Goal: Task Accomplishment & Management: Use online tool/utility

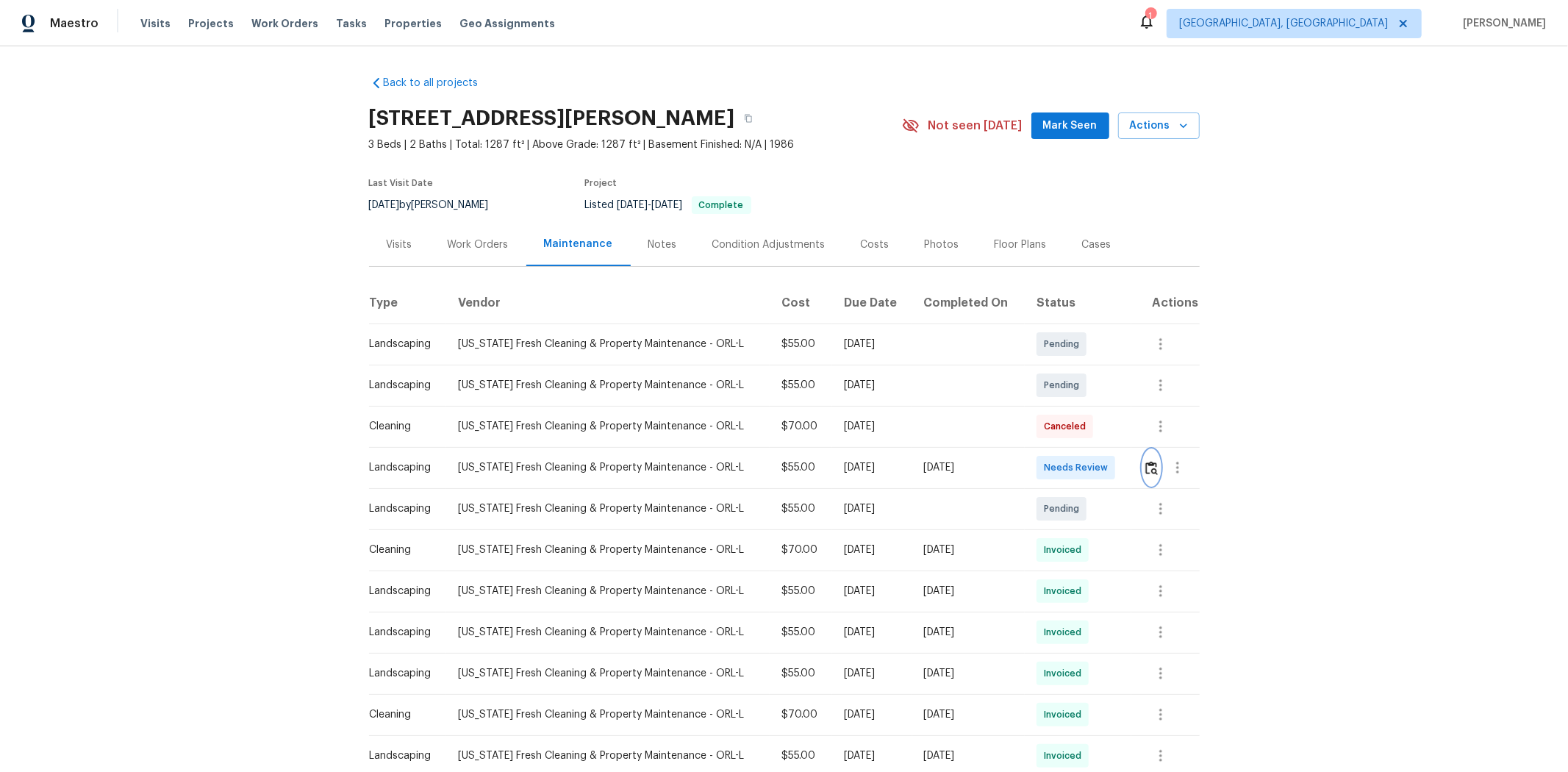
click at [1115, 466] on img "button" at bounding box center [1152, 468] width 12 height 14
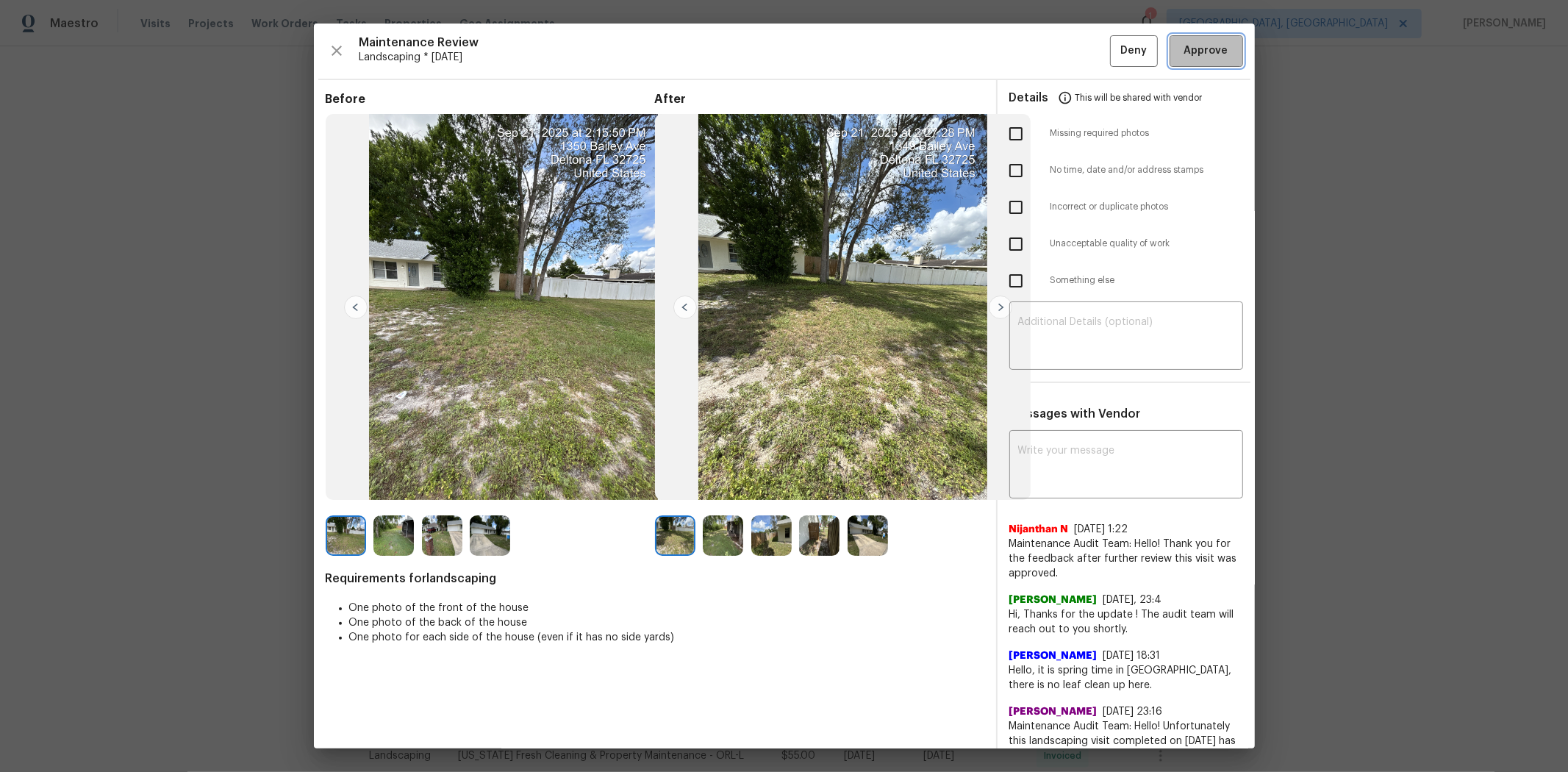
click at [1115, 52] on span "Approve" at bounding box center [1206, 51] width 44 height 19
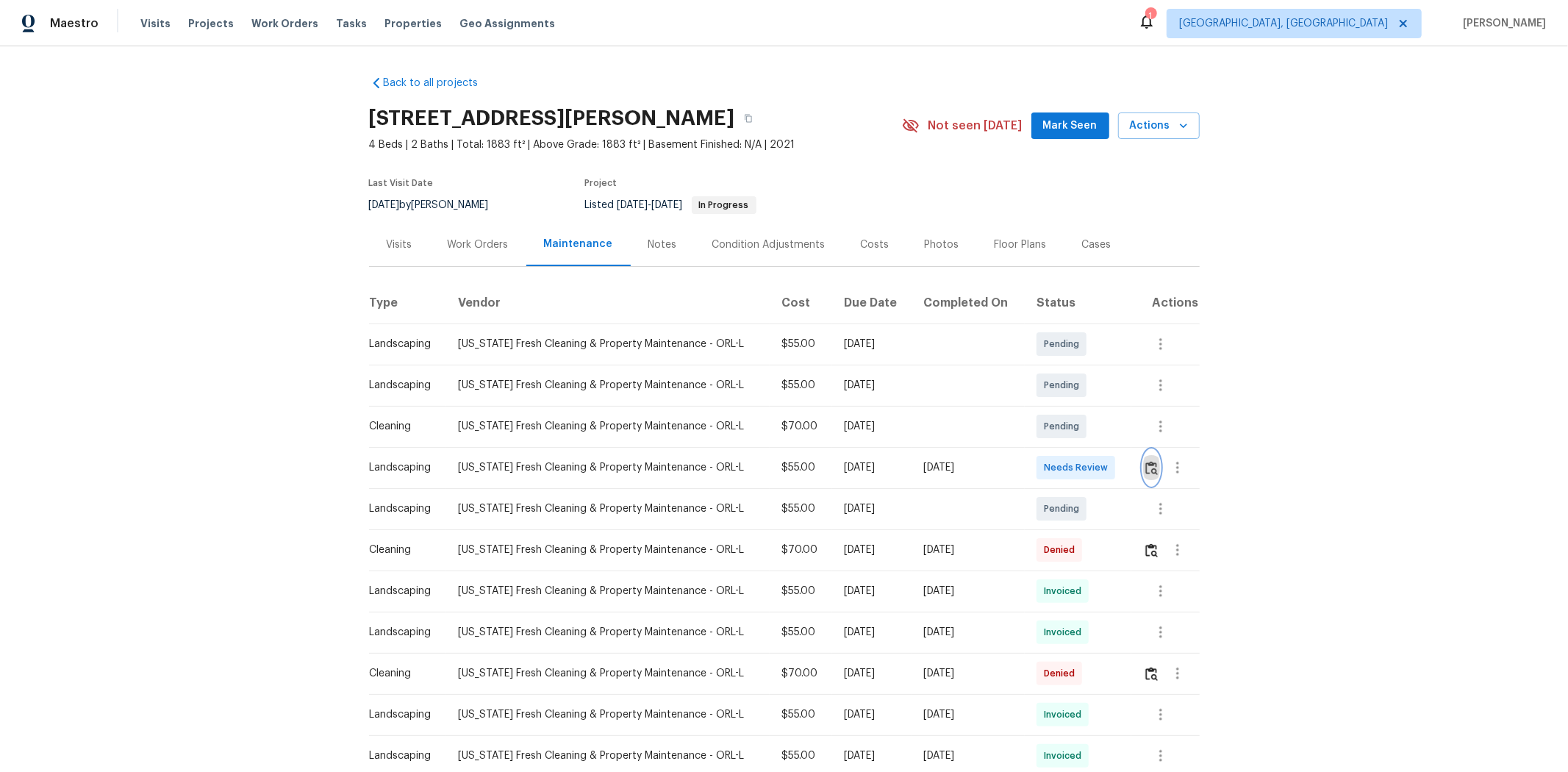
click at [1115, 464] on img "button" at bounding box center [1152, 468] width 12 height 14
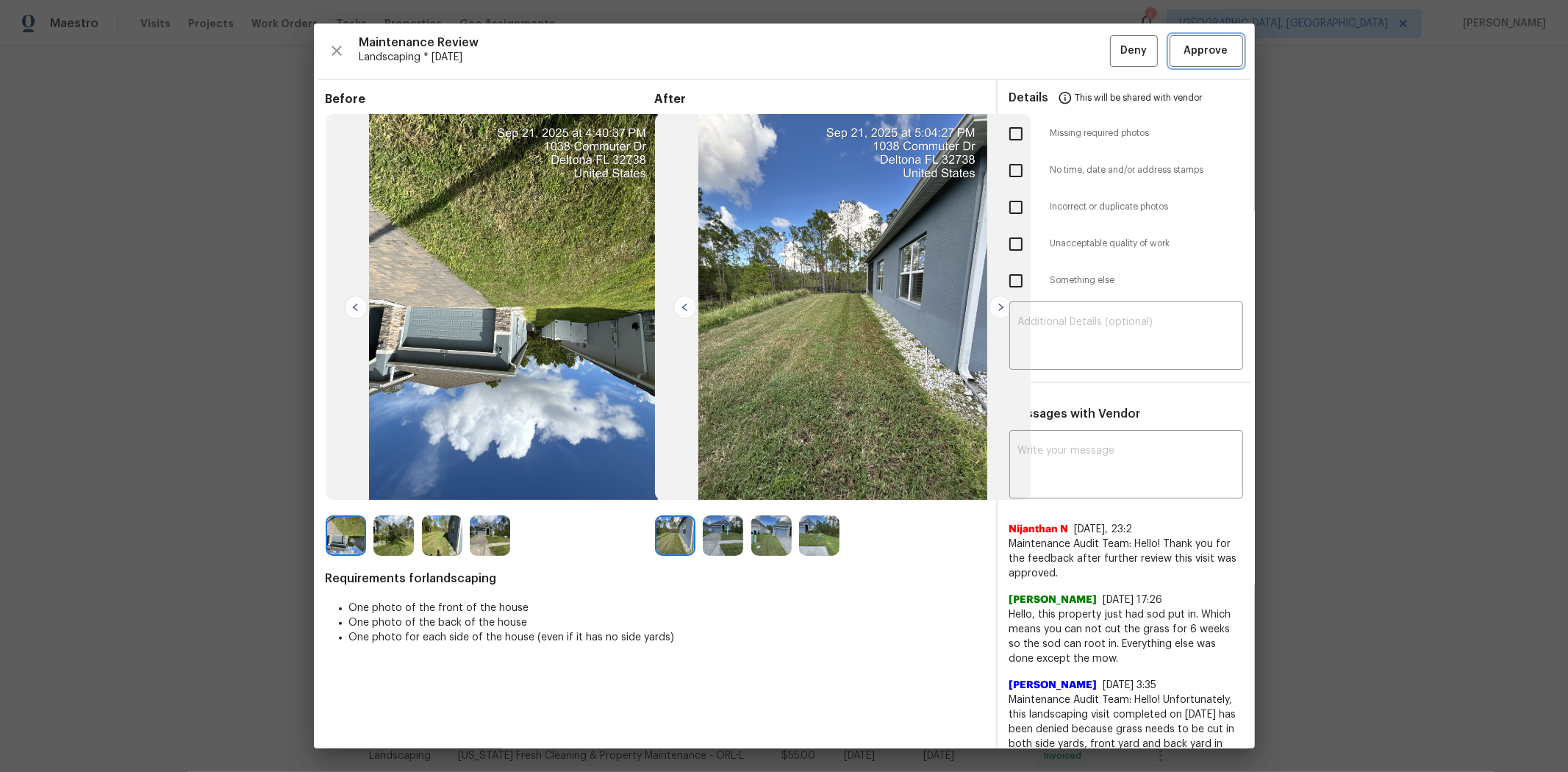
click at [1115, 49] on span "Approve" at bounding box center [1206, 51] width 44 height 19
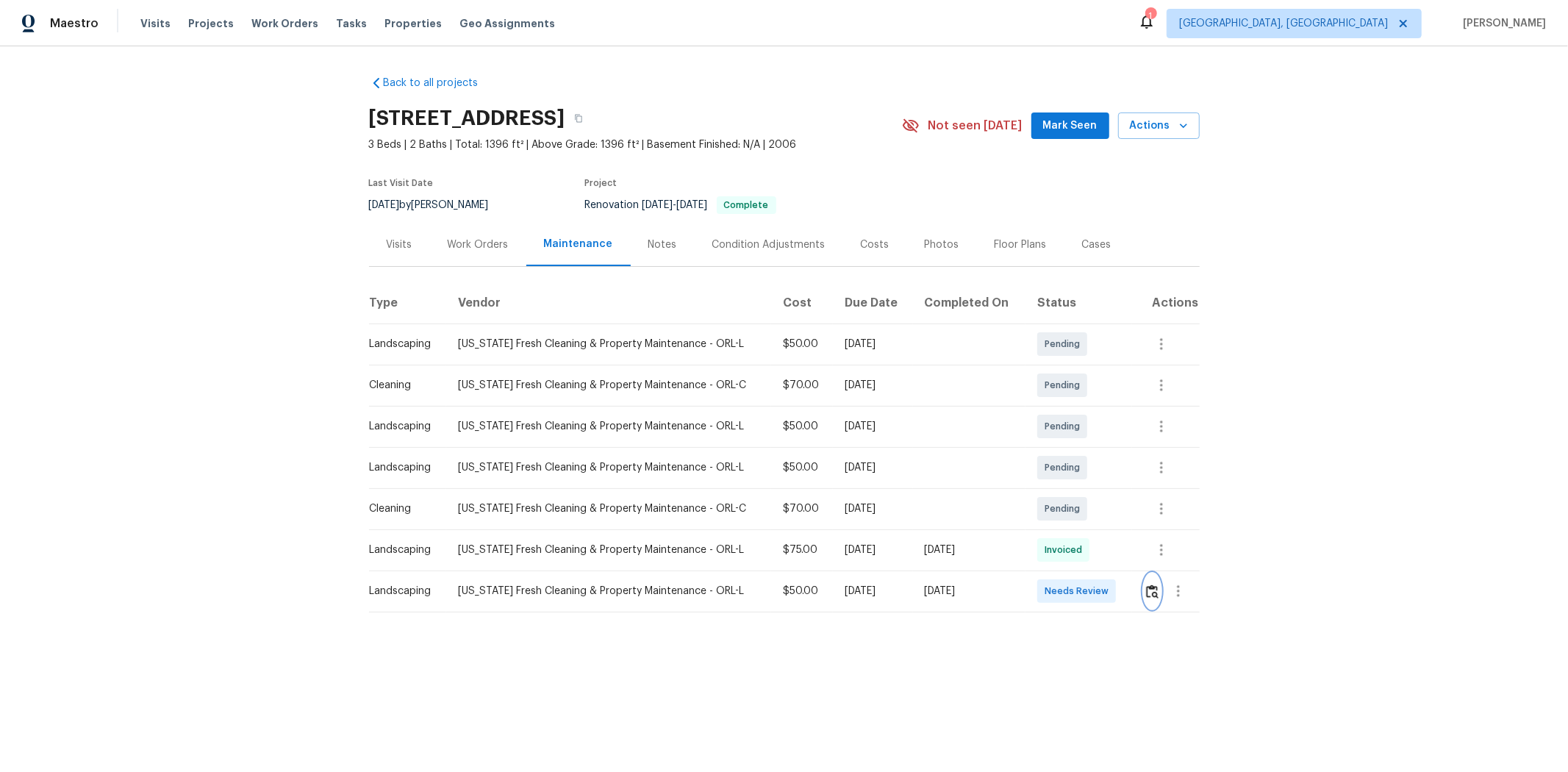
click at [1115, 516] on img "button" at bounding box center [1153, 592] width 12 height 14
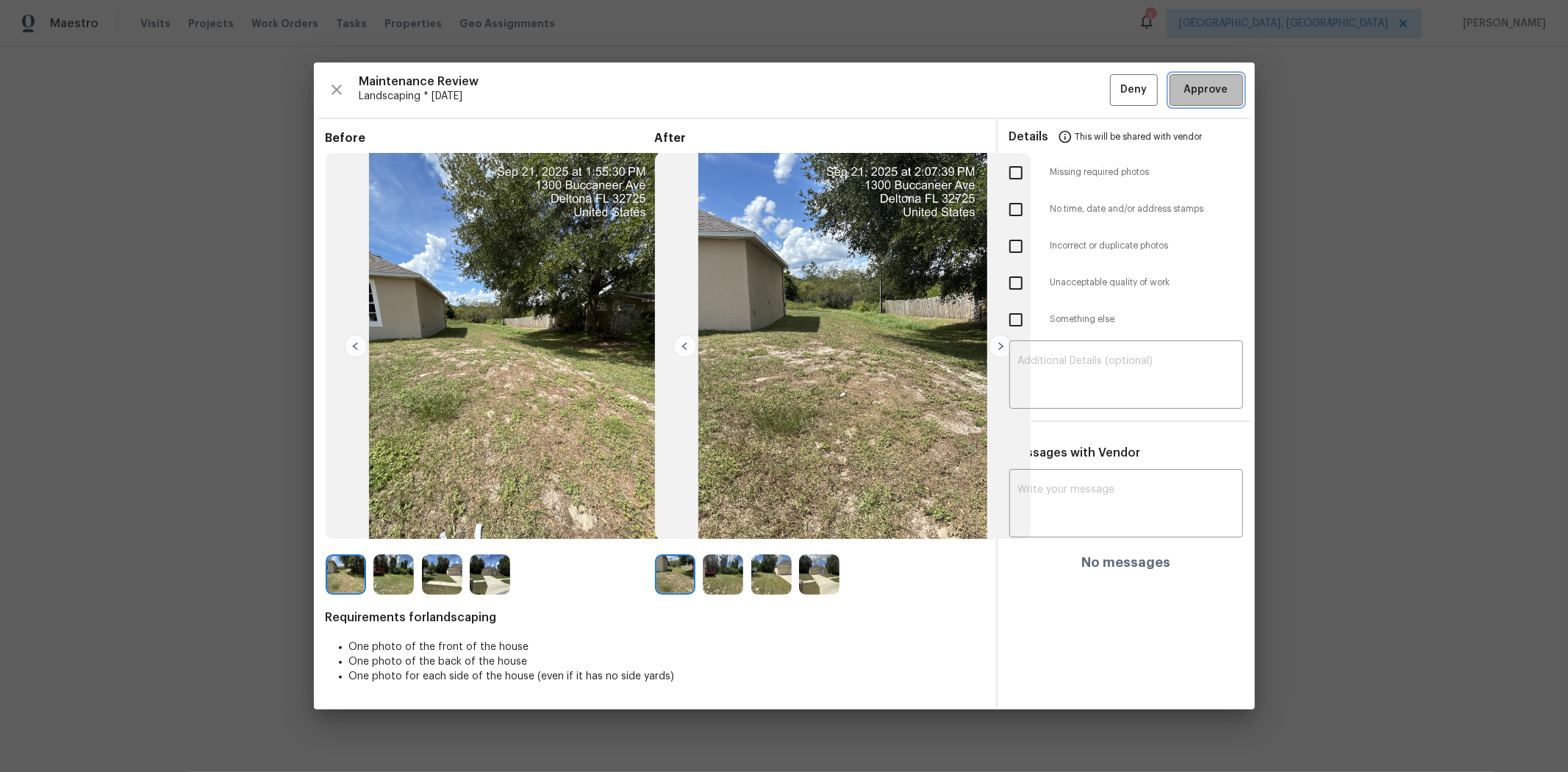
drag, startPoint x: 1208, startPoint y: 83, endPoint x: 1171, endPoint y: 101, distance: 41.1
click at [1115, 84] on span "Approve" at bounding box center [1206, 91] width 44 height 19
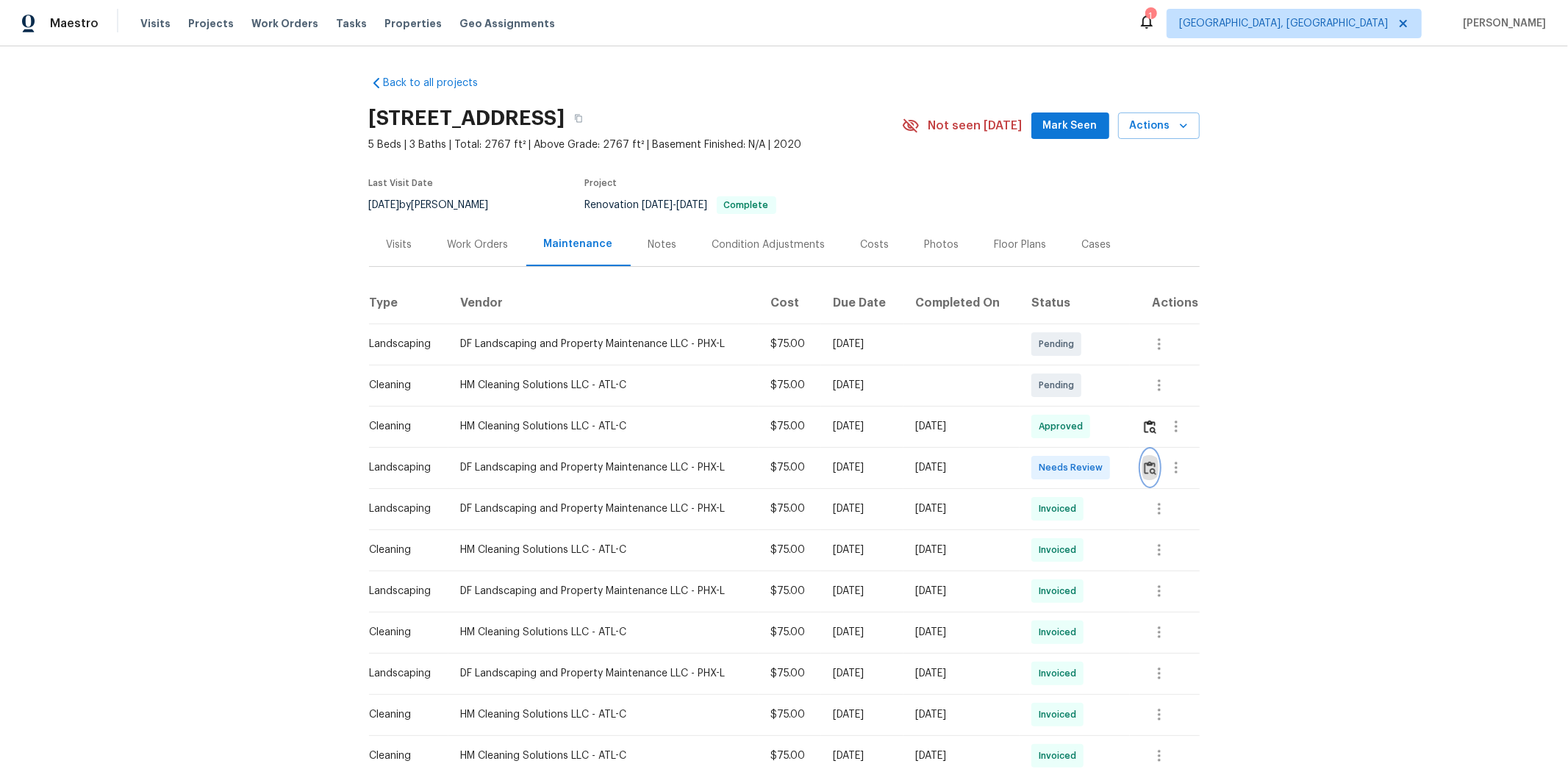
click at [1115, 468] on img "button" at bounding box center [1150, 468] width 12 height 14
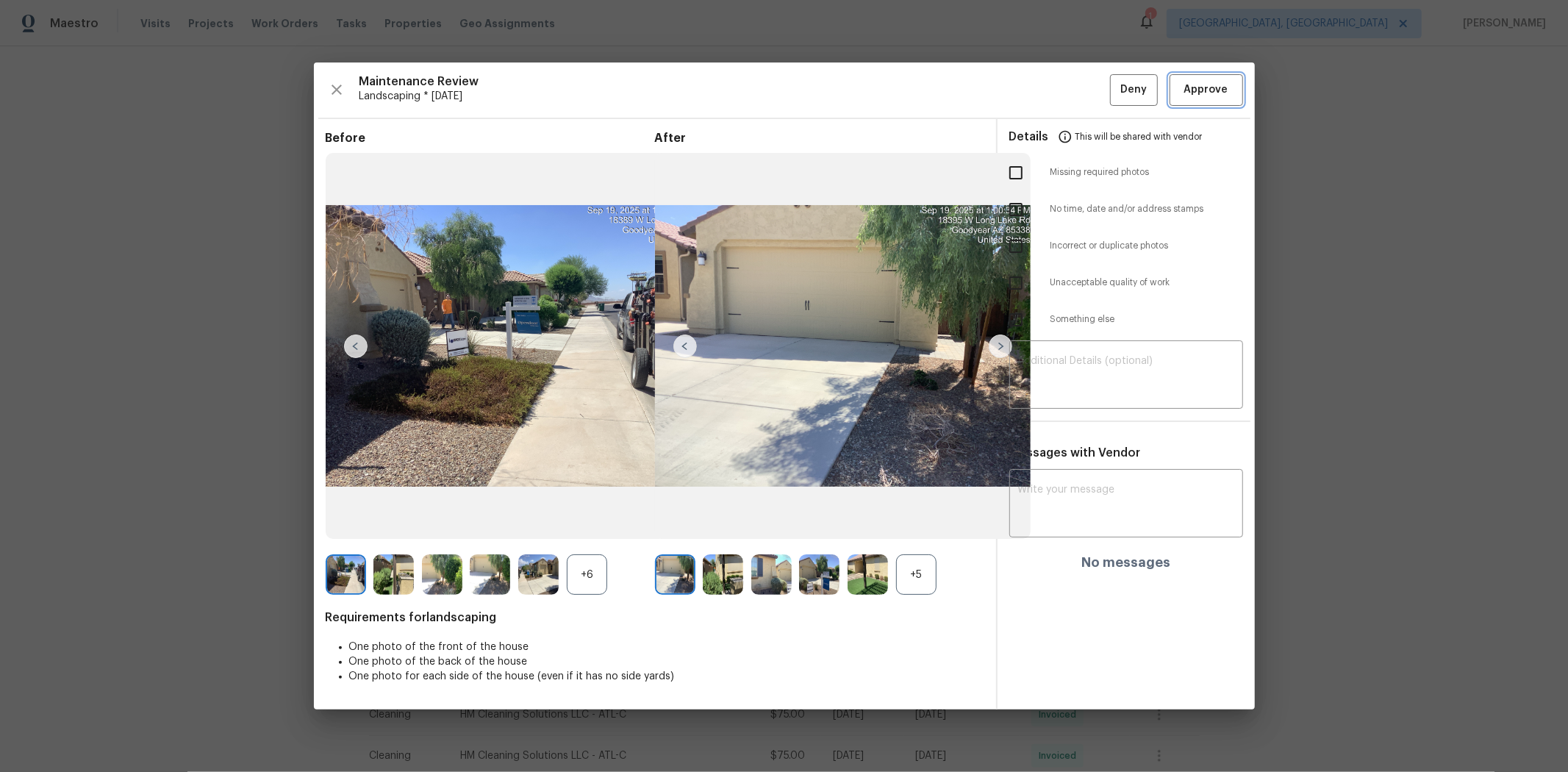
click at [1115, 93] on span "Approve" at bounding box center [1206, 91] width 44 height 19
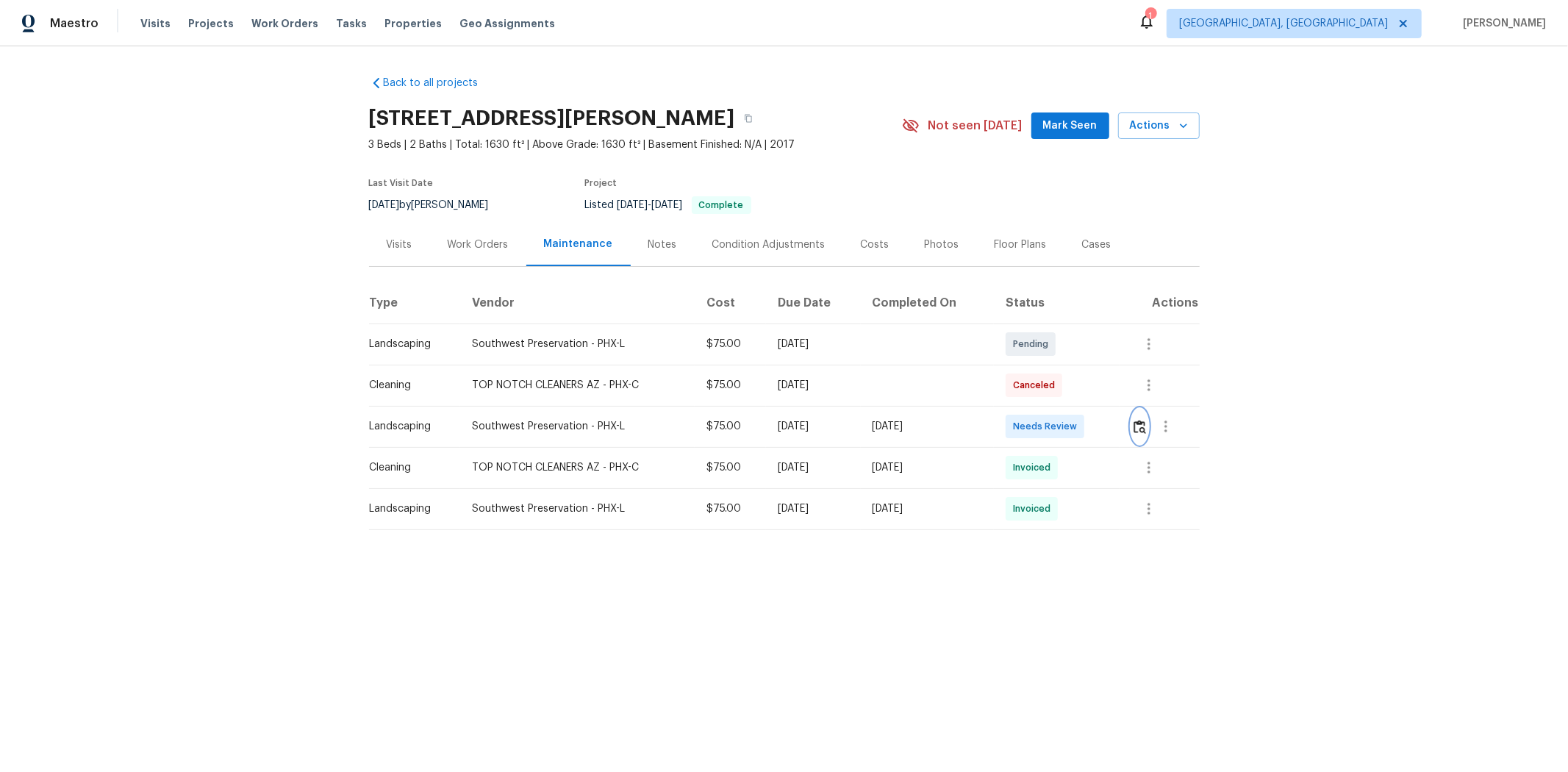
click at [1115, 430] on img "button" at bounding box center [1140, 427] width 12 height 14
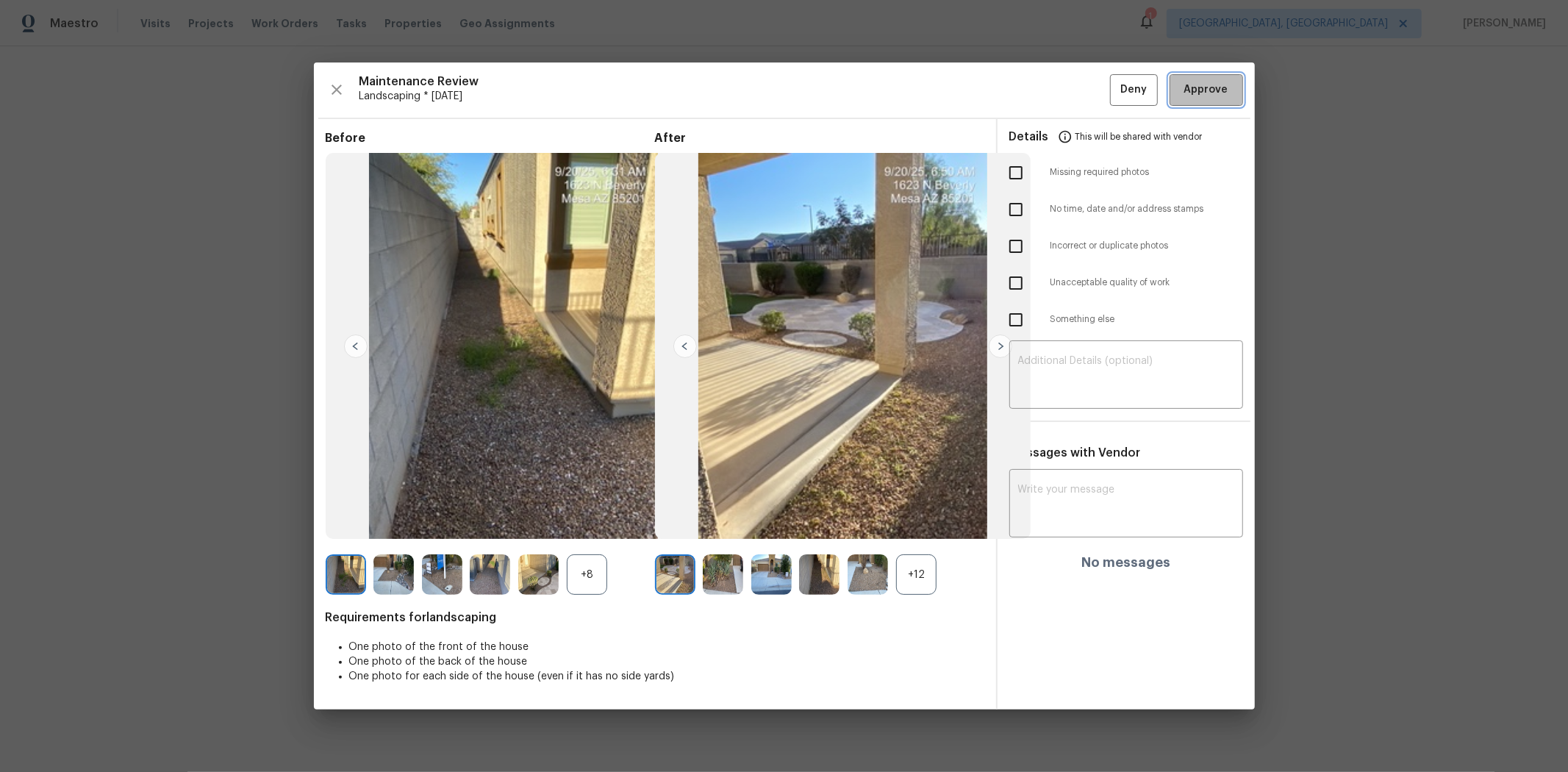
drag, startPoint x: 1186, startPoint y: 97, endPoint x: 1171, endPoint y: 91, distance: 16.2
click at [1115, 94] on span "Approve" at bounding box center [1206, 91] width 44 height 19
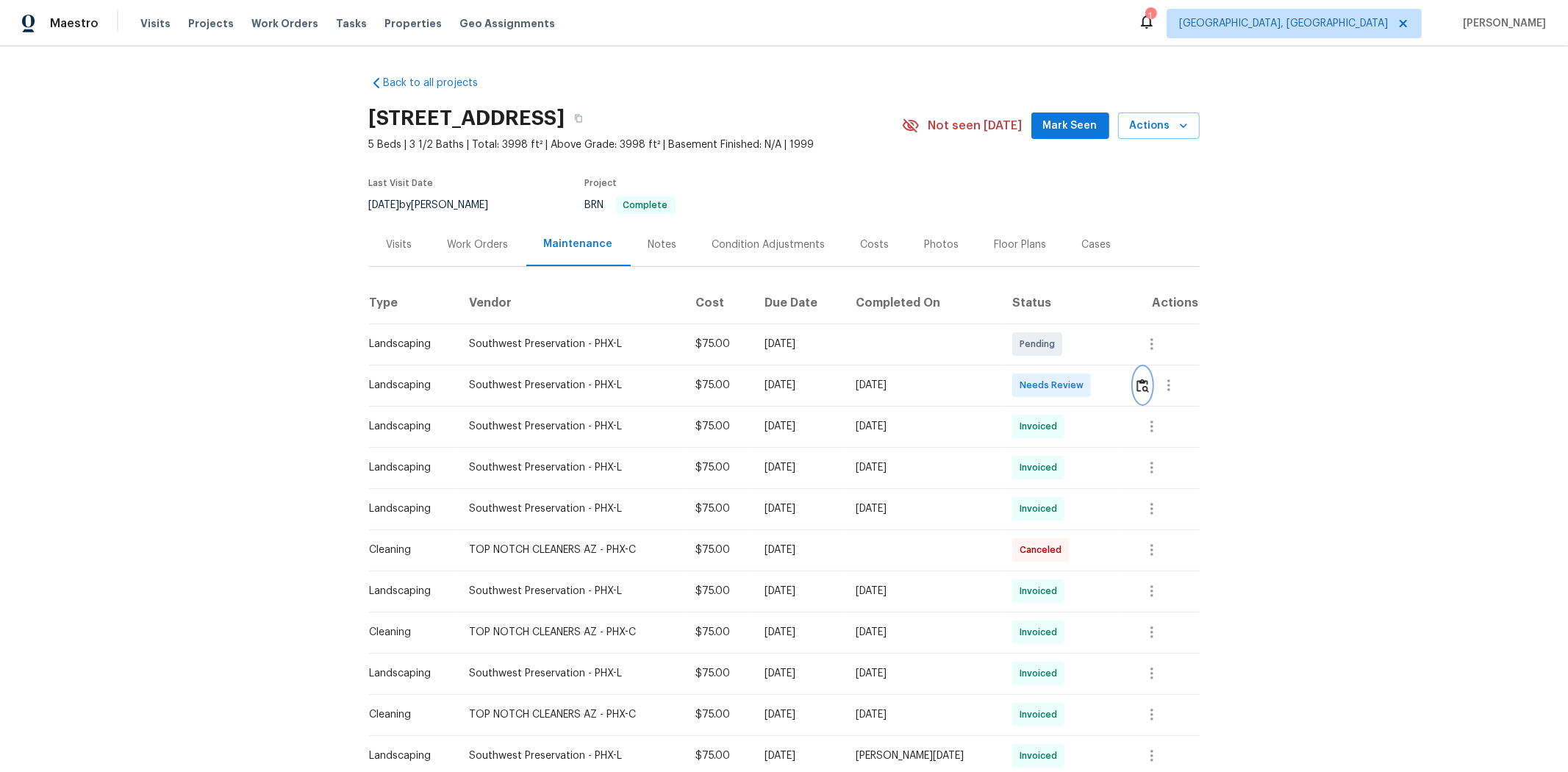
click at [1115, 385] on img "button" at bounding box center [1143, 385] width 12 height 14
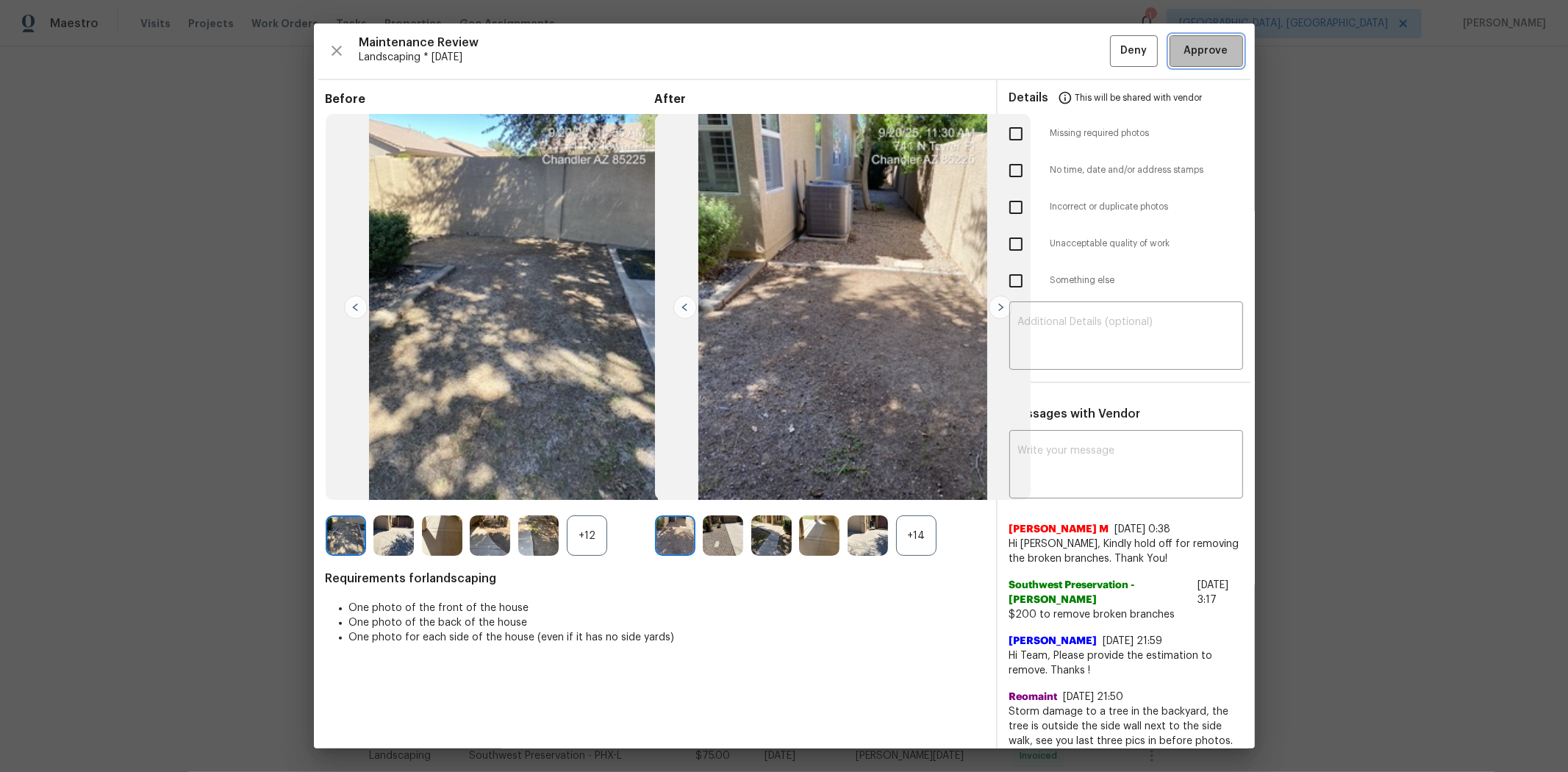
click at [1115, 52] on button "Approve" at bounding box center [1206, 51] width 73 height 32
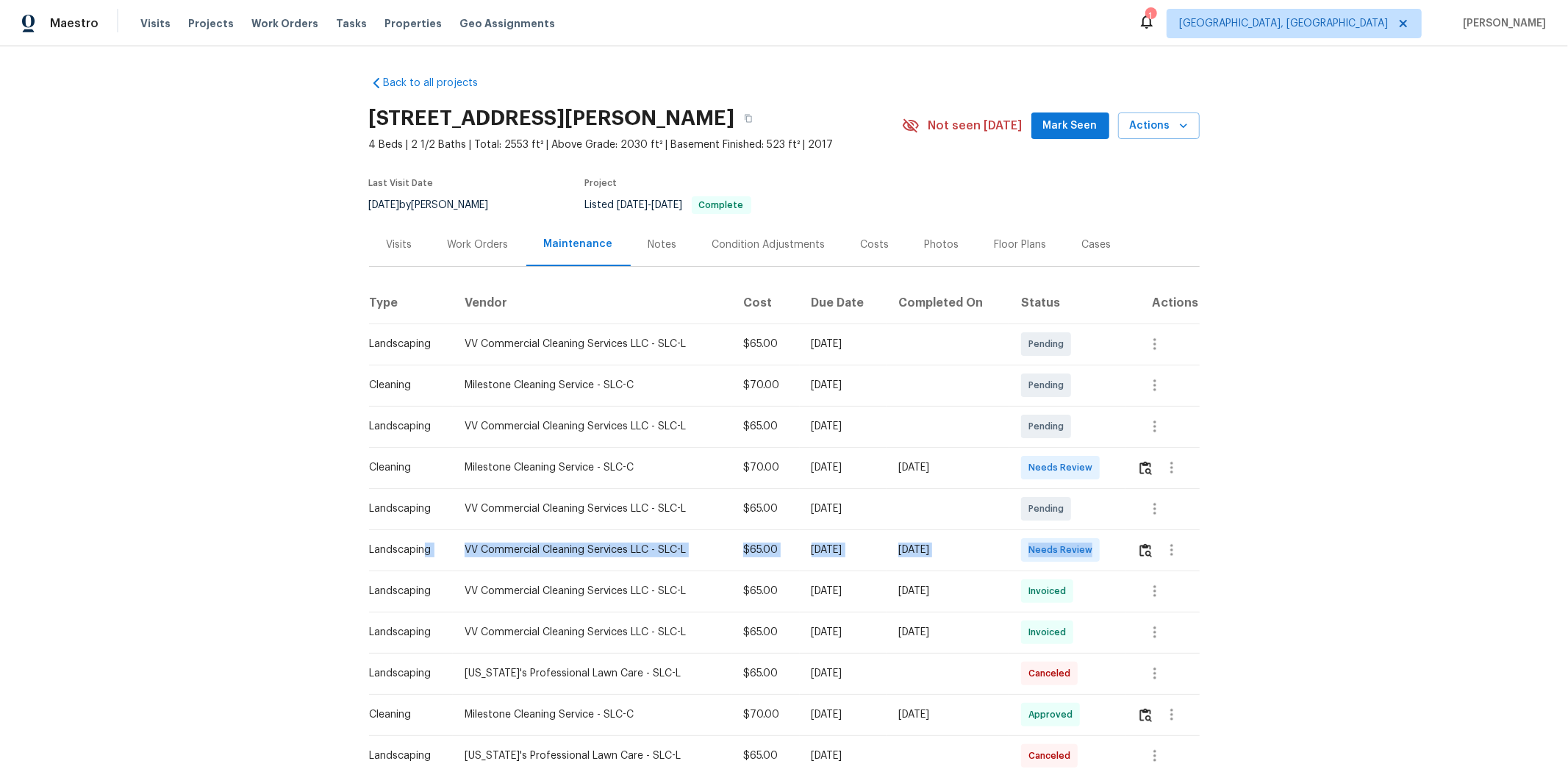
drag, startPoint x: 417, startPoint y: 541, endPoint x: 1155, endPoint y: 540, distance: 738.0
click at [1115, 516] on tr "Landscaping VV Commercial Cleaning Services LLC - SLC-L $65.00 Mon, Sep 15 2025…" at bounding box center [784, 549] width 831 height 41
click at [1115, 516] on button "button" at bounding box center [1172, 550] width 36 height 36
click at [1115, 516] on div at bounding box center [784, 386] width 1568 height 772
click at [1115, 516] on img "button" at bounding box center [1146, 550] width 12 height 14
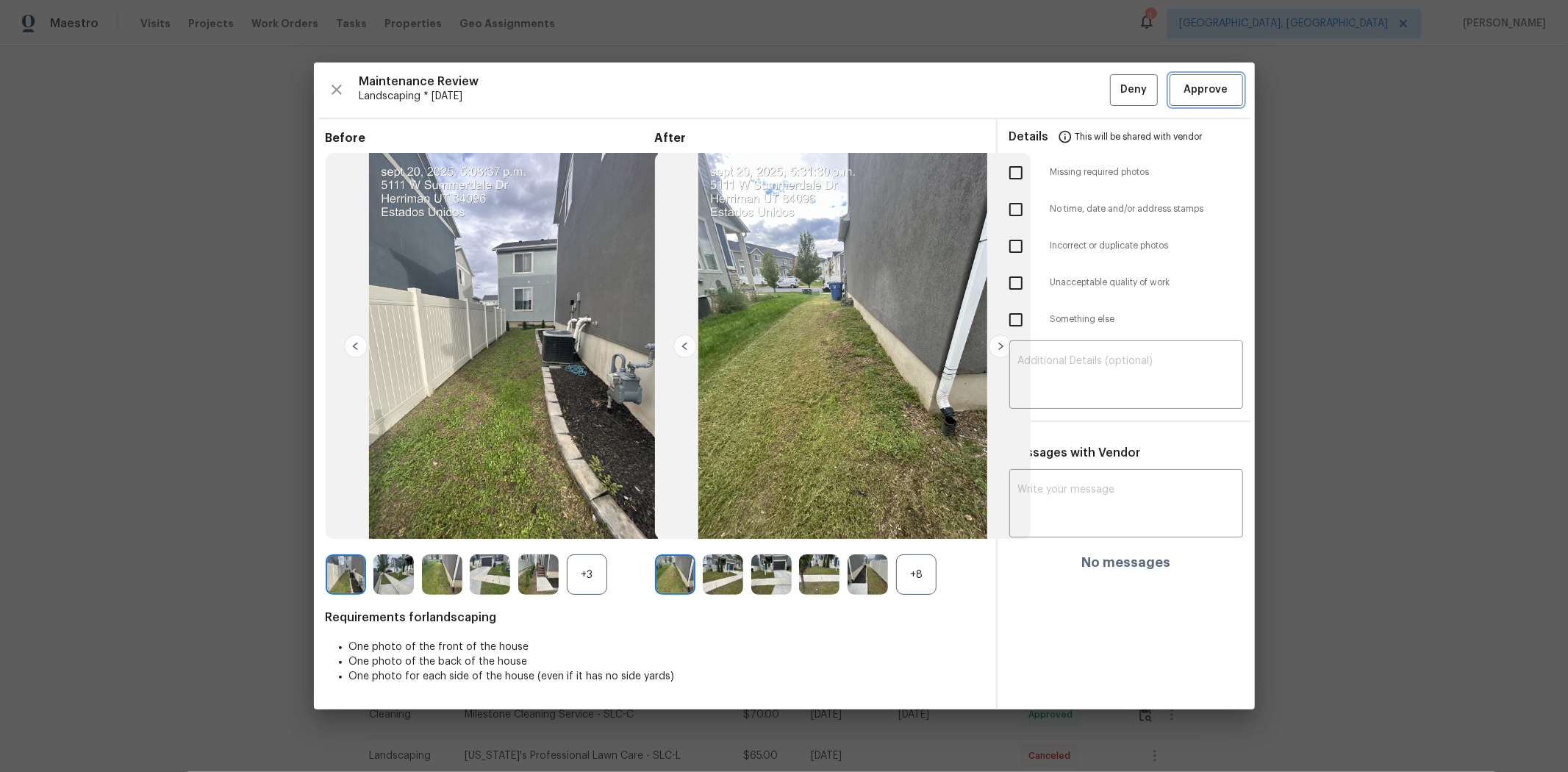
click at [1115, 79] on button "Approve" at bounding box center [1206, 90] width 73 height 32
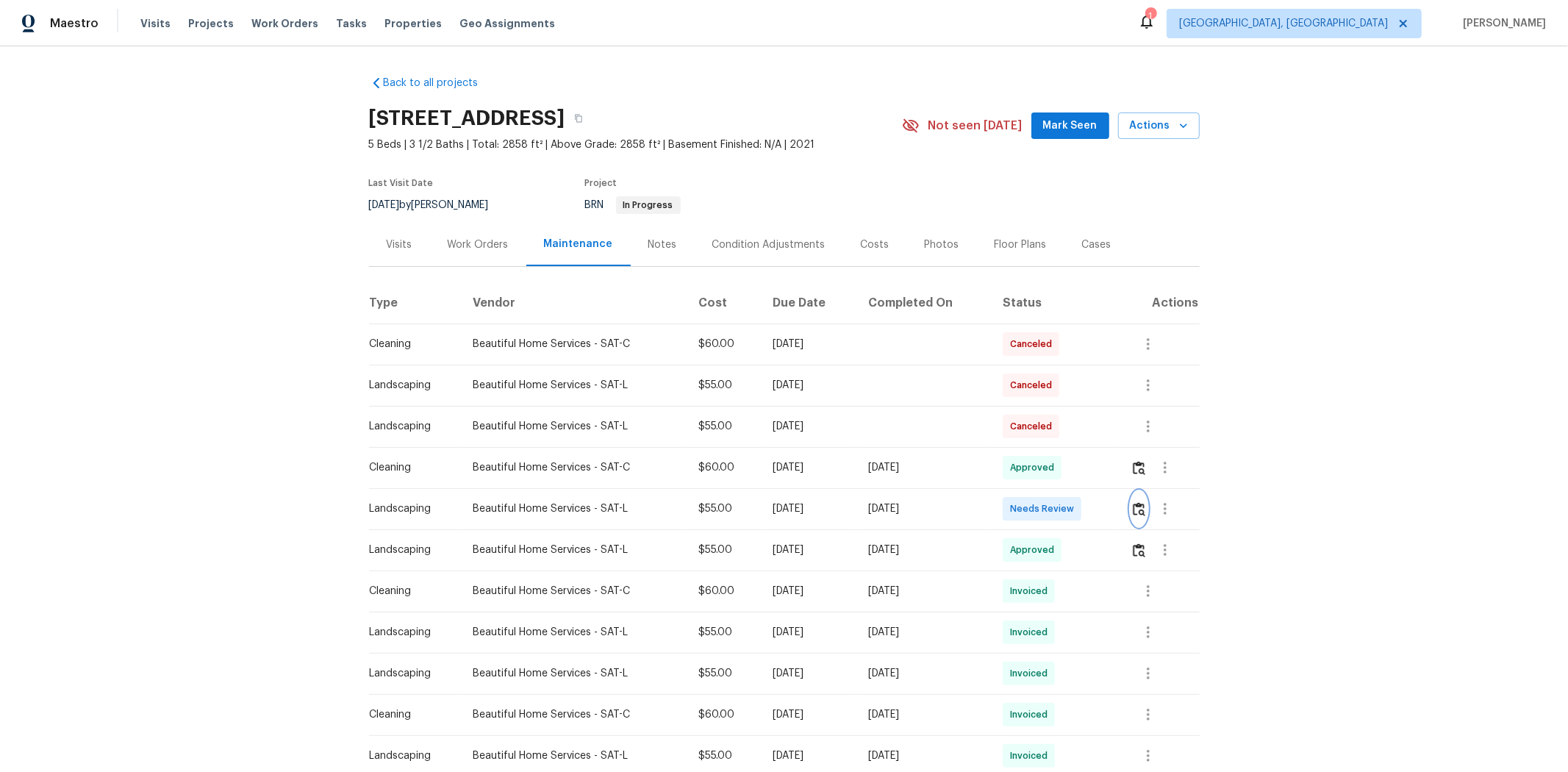
click at [843, 494] on button "button" at bounding box center [1139, 509] width 17 height 36
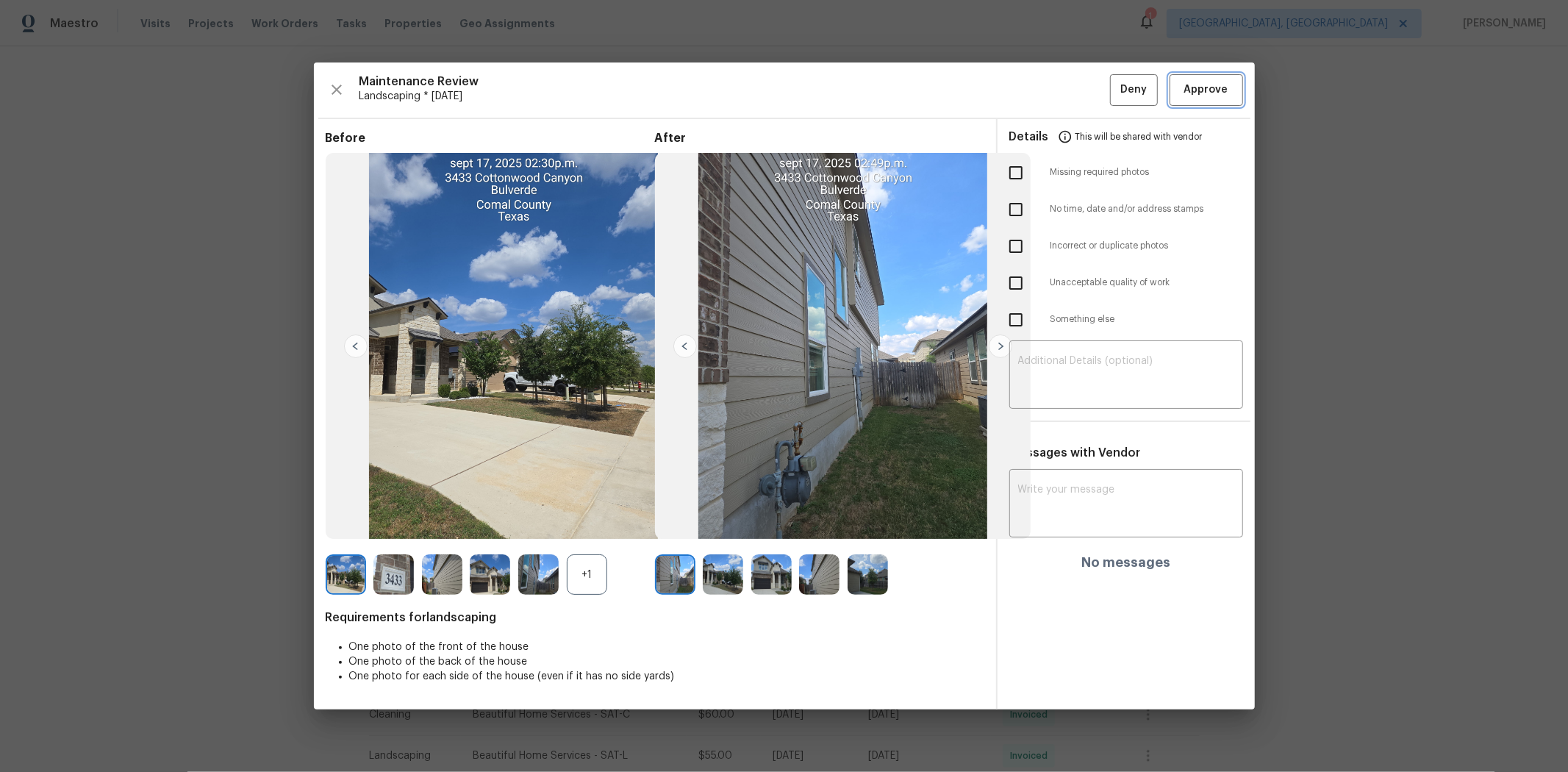
drag, startPoint x: 1190, startPoint y: 84, endPoint x: 1184, endPoint y: 77, distance: 9.2
click at [843, 83] on span "Approve" at bounding box center [1206, 91] width 44 height 19
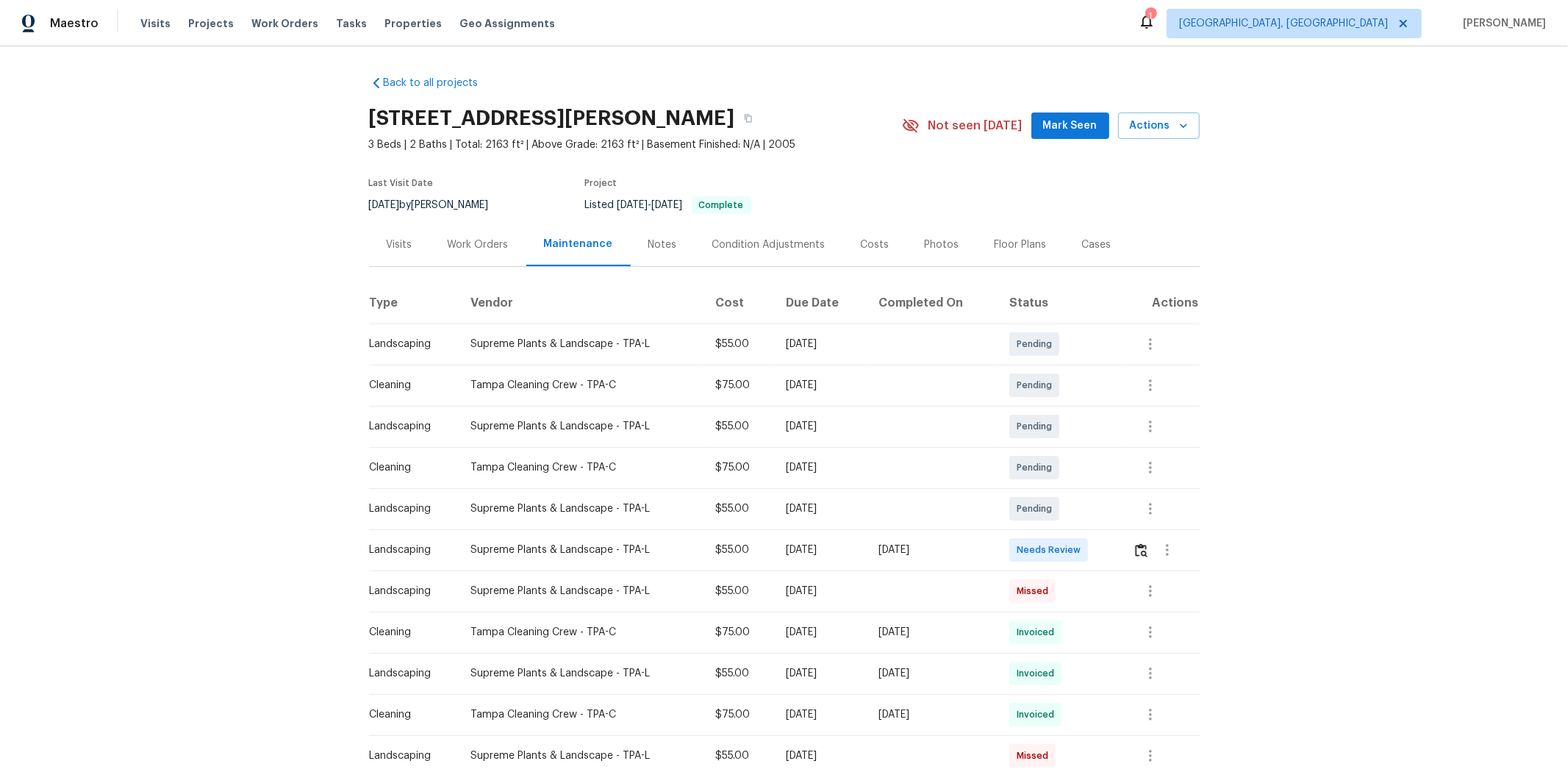
drag, startPoint x: 1126, startPoint y: 541, endPoint x: 1137, endPoint y: 541, distance: 11.0
click at [843, 494] on td at bounding box center [1160, 549] width 79 height 41
click at [843, 494] on img "button" at bounding box center [1141, 550] width 12 height 14
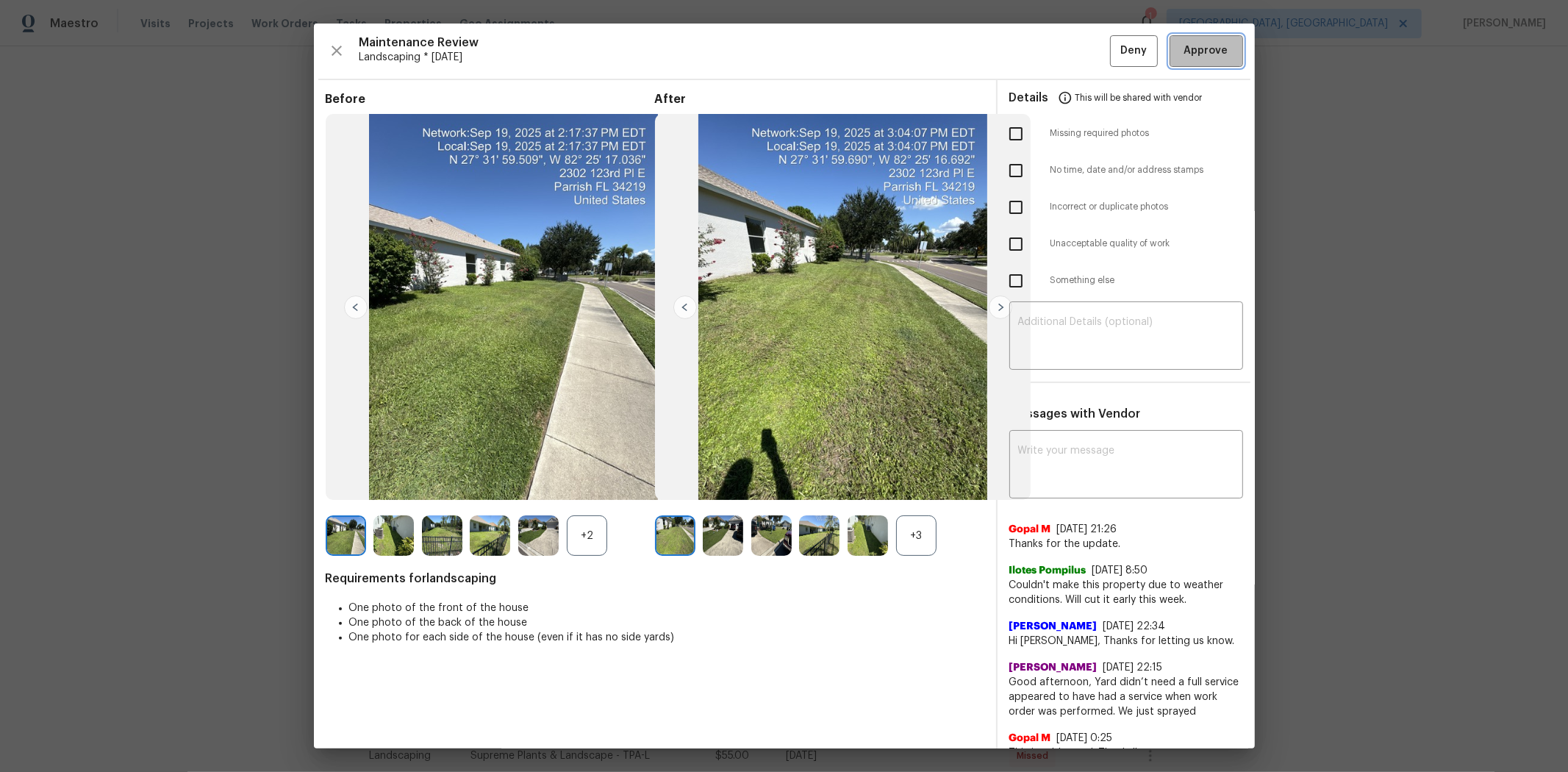
click at [843, 54] on span "Approve" at bounding box center [1206, 51] width 44 height 19
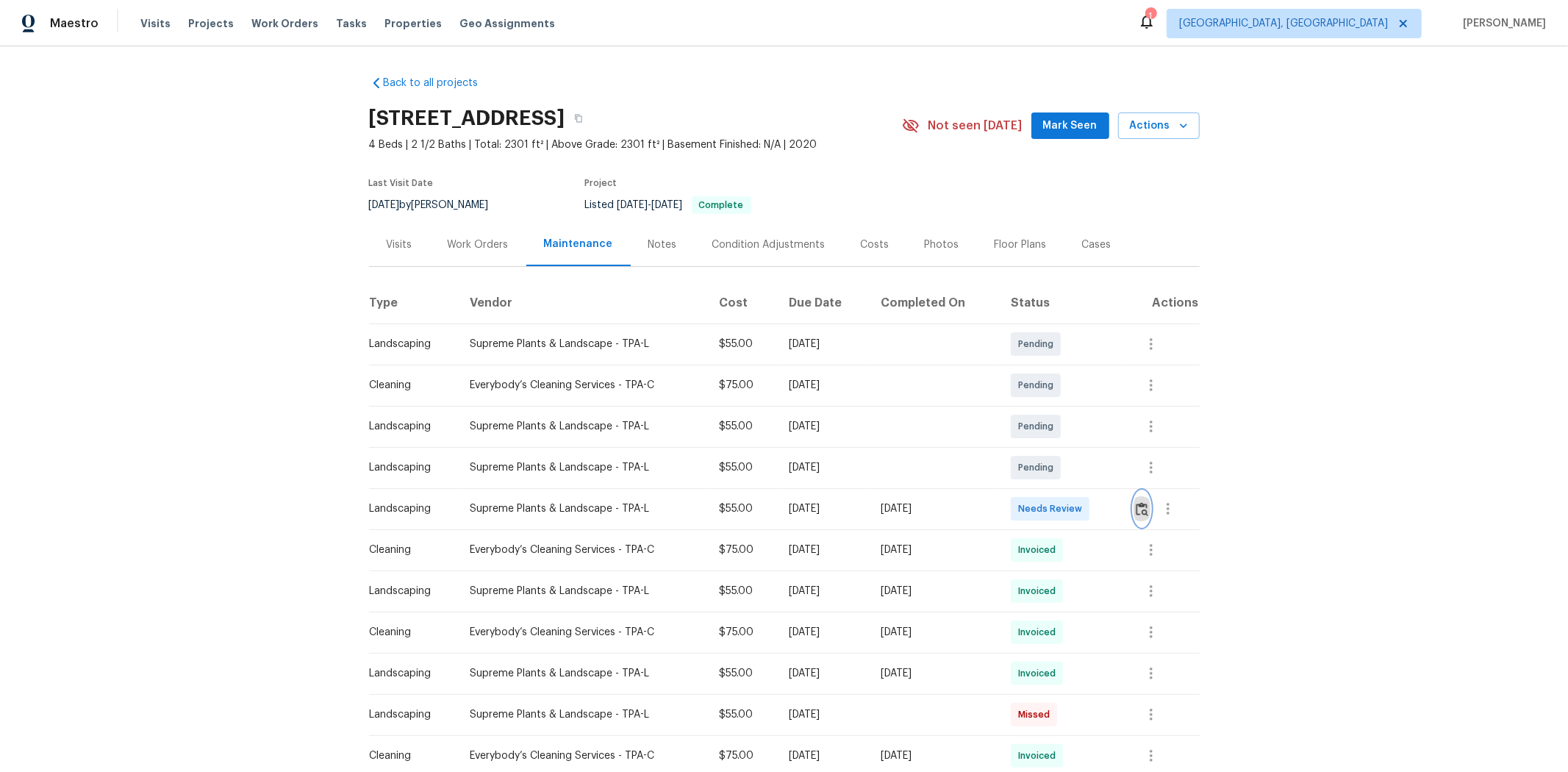
click at [1115, 502] on img "button" at bounding box center [1142, 509] width 12 height 14
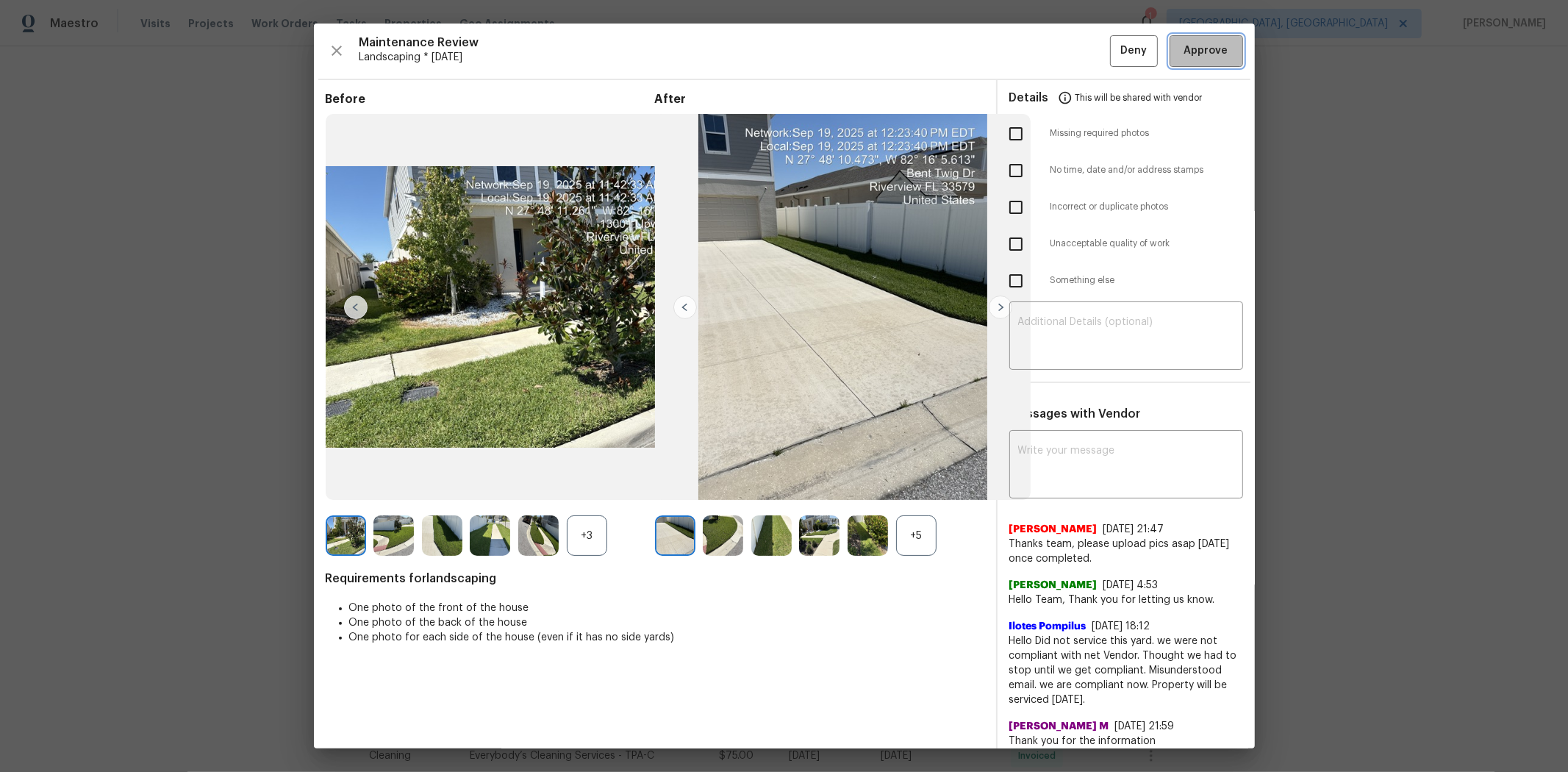
click at [1115, 57] on span "Approve" at bounding box center [1206, 51] width 44 height 19
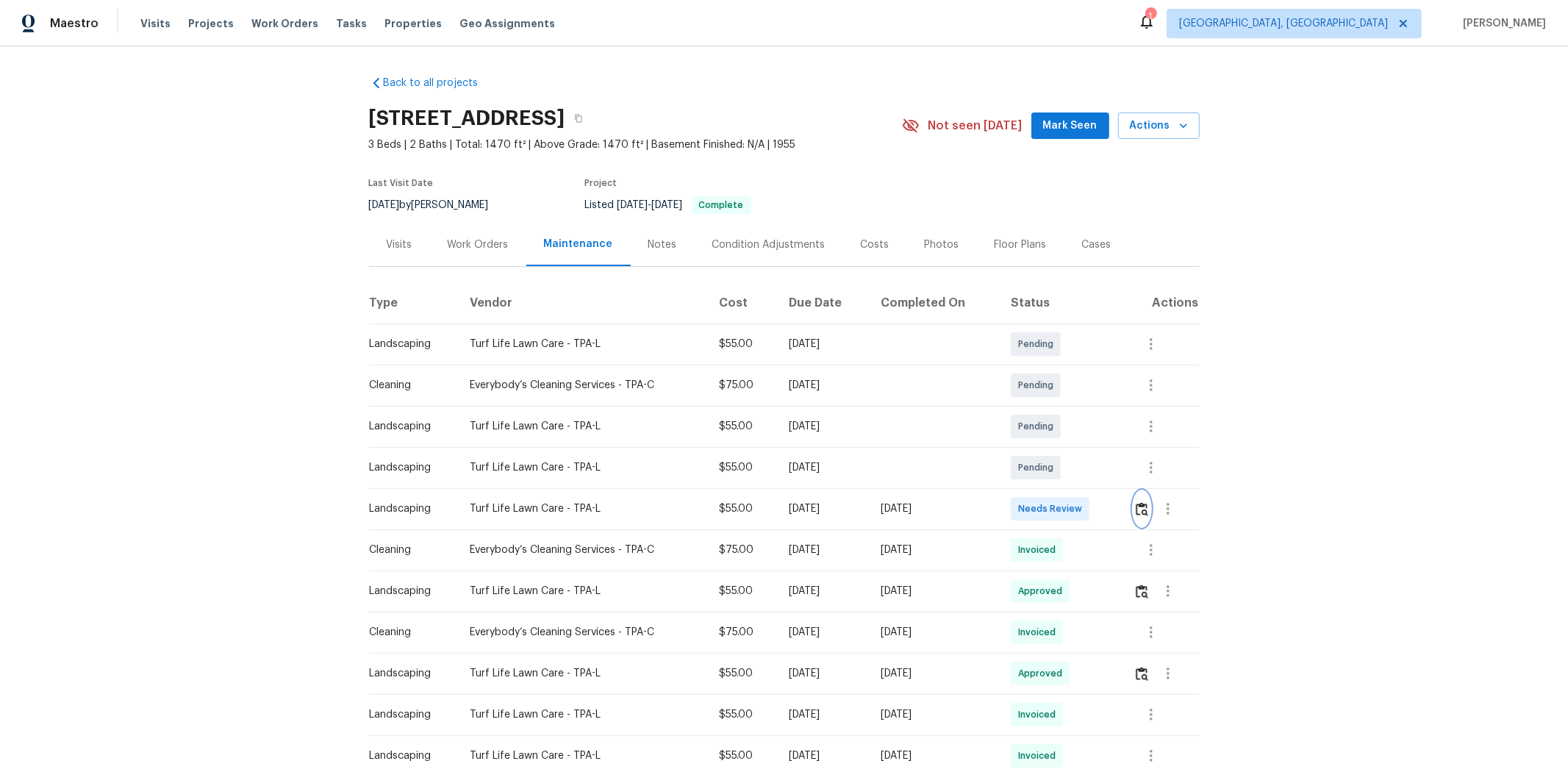
click at [1115, 510] on img "button" at bounding box center [1142, 509] width 12 height 14
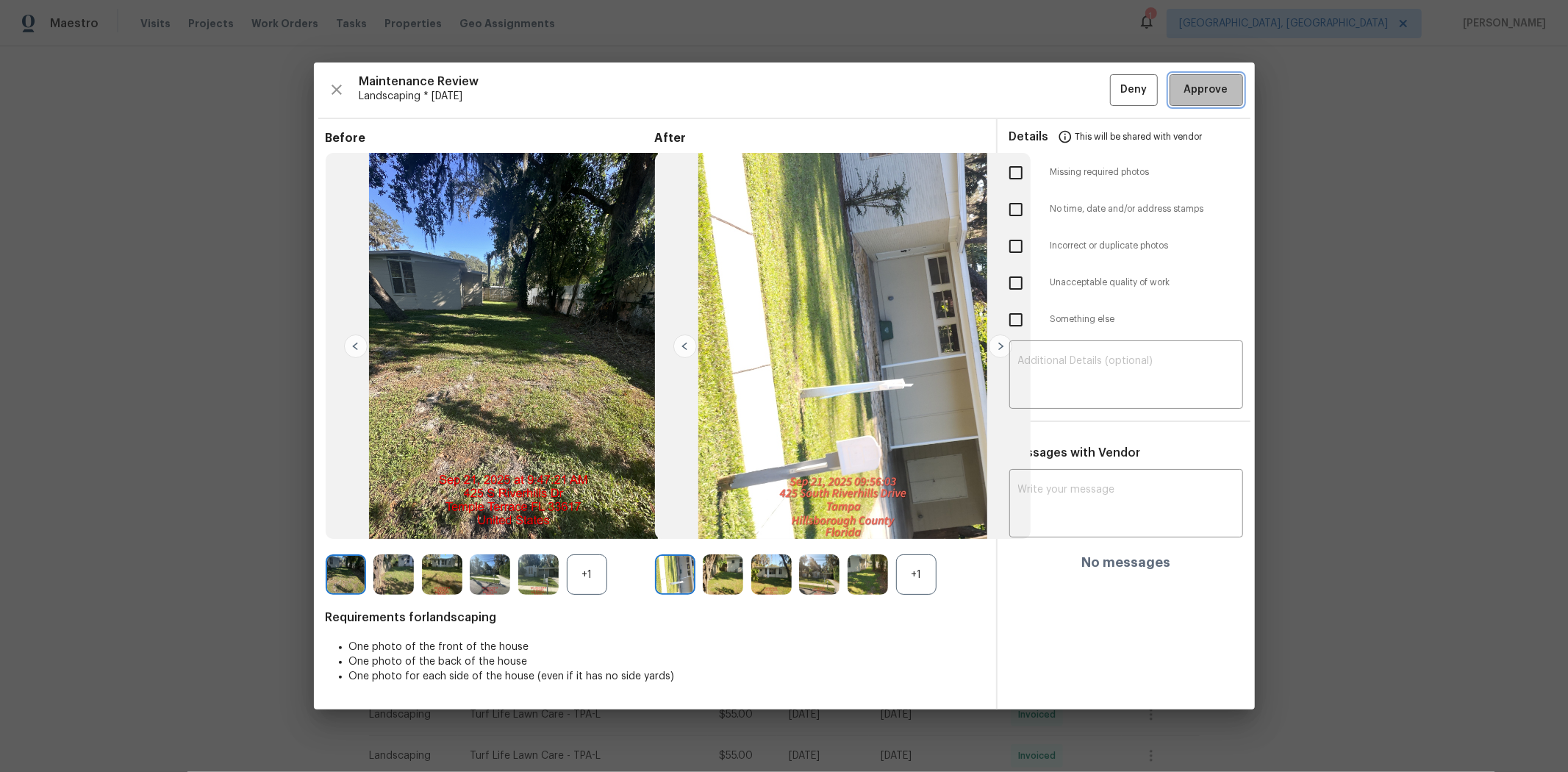
click at [1115, 89] on span "Approve" at bounding box center [1206, 91] width 44 height 19
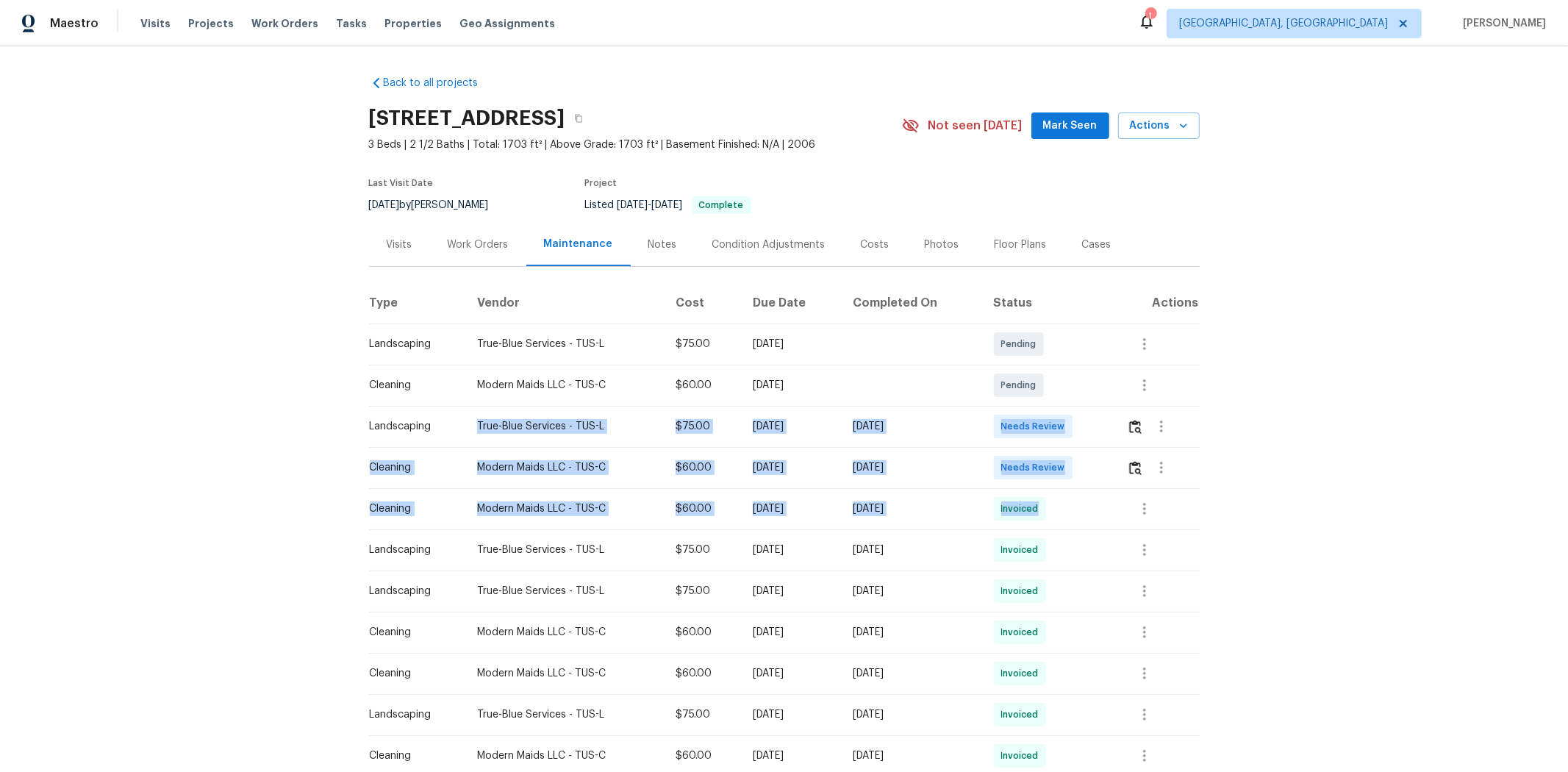
drag, startPoint x: 760, startPoint y: 486, endPoint x: 1104, endPoint y: 503, distance: 344.4
click at [1094, 504] on tbody "Landscaping True-Blue Services - [GEOGRAPHIC_DATA]-L $75.00 [DATE] Pending Clea…" at bounding box center [784, 694] width 831 height 741
click at [1105, 460] on td "Needs Review" at bounding box center [1049, 467] width 133 height 41
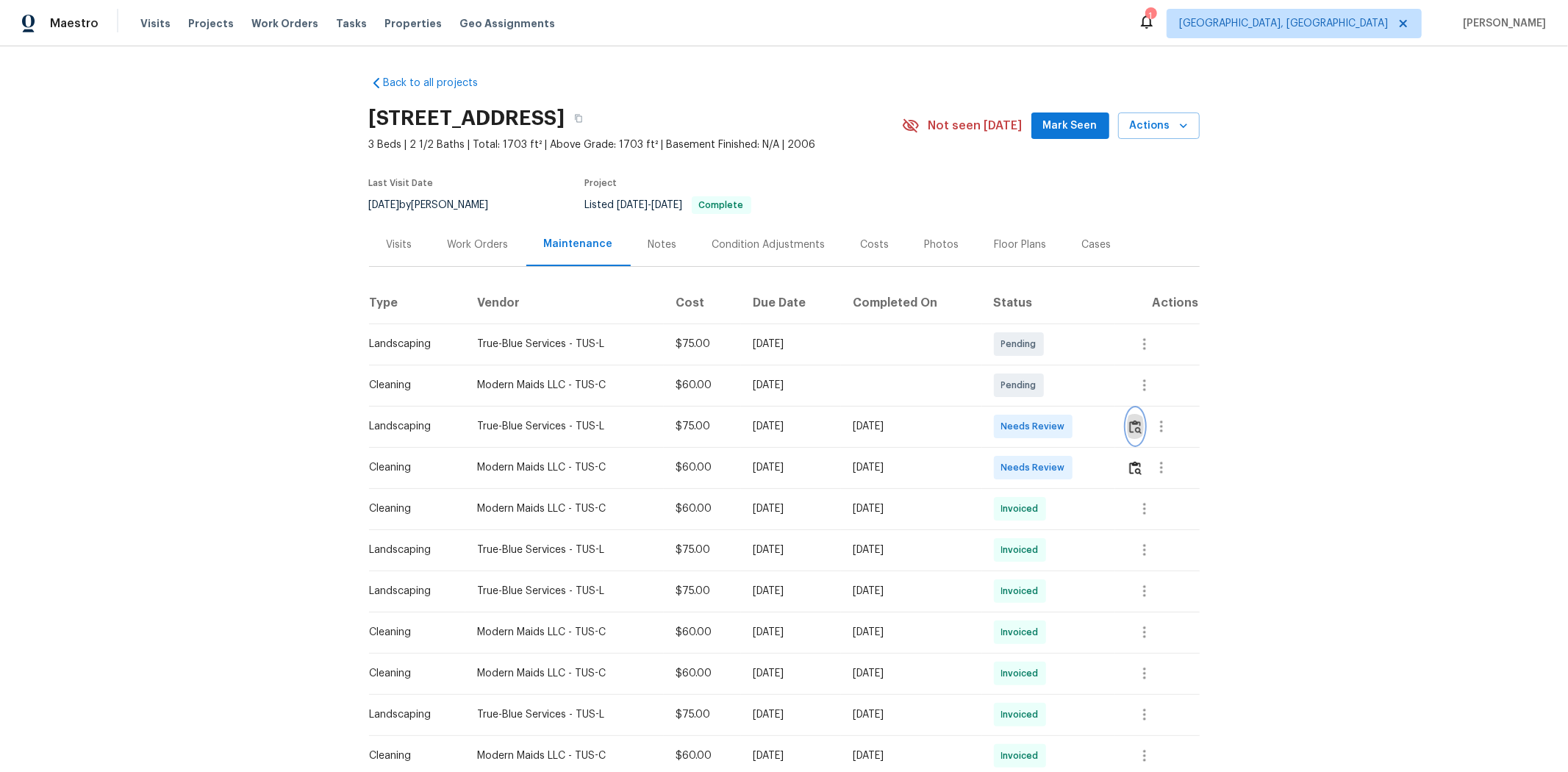
click at [1115, 429] on img "button" at bounding box center [1136, 427] width 12 height 14
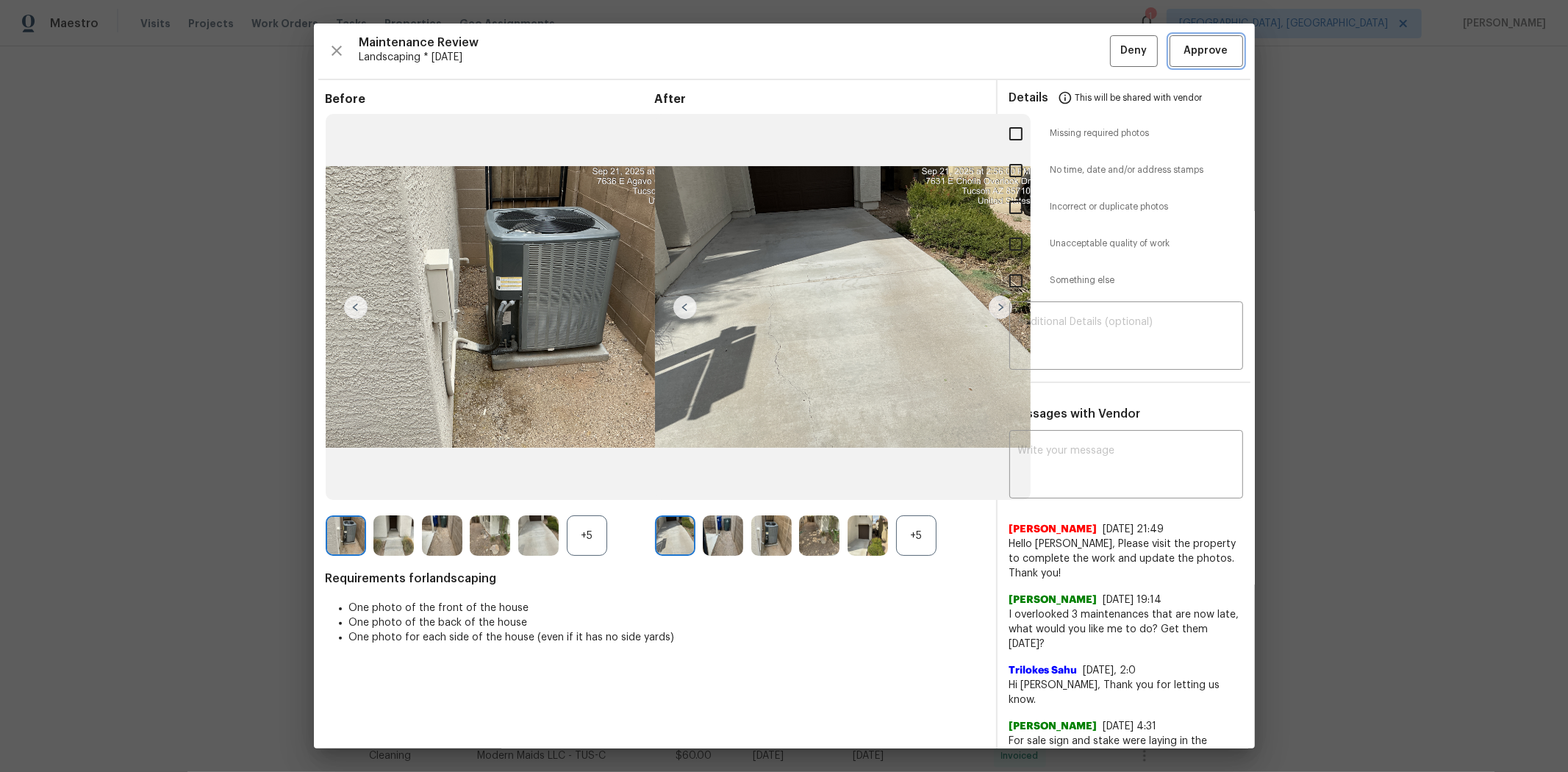
click at [1115, 50] on button "Approve" at bounding box center [1206, 51] width 73 height 32
